Goal: Information Seeking & Learning: Learn about a topic

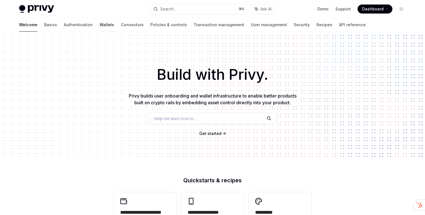
click at [100, 24] on link "Wallets" at bounding box center [107, 25] width 15 height 14
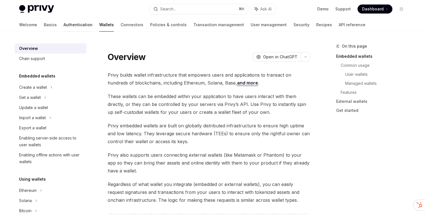
click at [64, 24] on link "Authentication" at bounding box center [78, 25] width 29 height 14
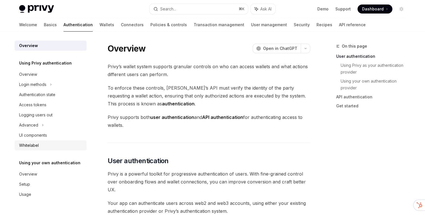
scroll to position [30, 0]
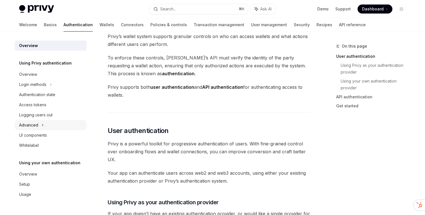
click at [38, 125] on div "Advanced" at bounding box center [28, 125] width 19 height 7
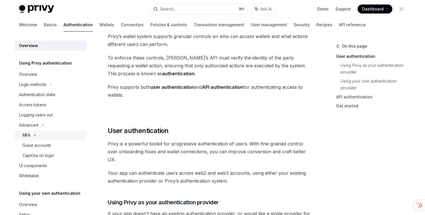
click at [34, 136] on div "MFA" at bounding box center [51, 135] width 72 height 10
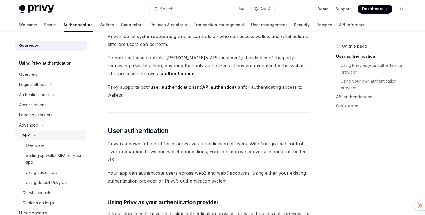
type textarea "*"
